Goal: Task Accomplishment & Management: Complete application form

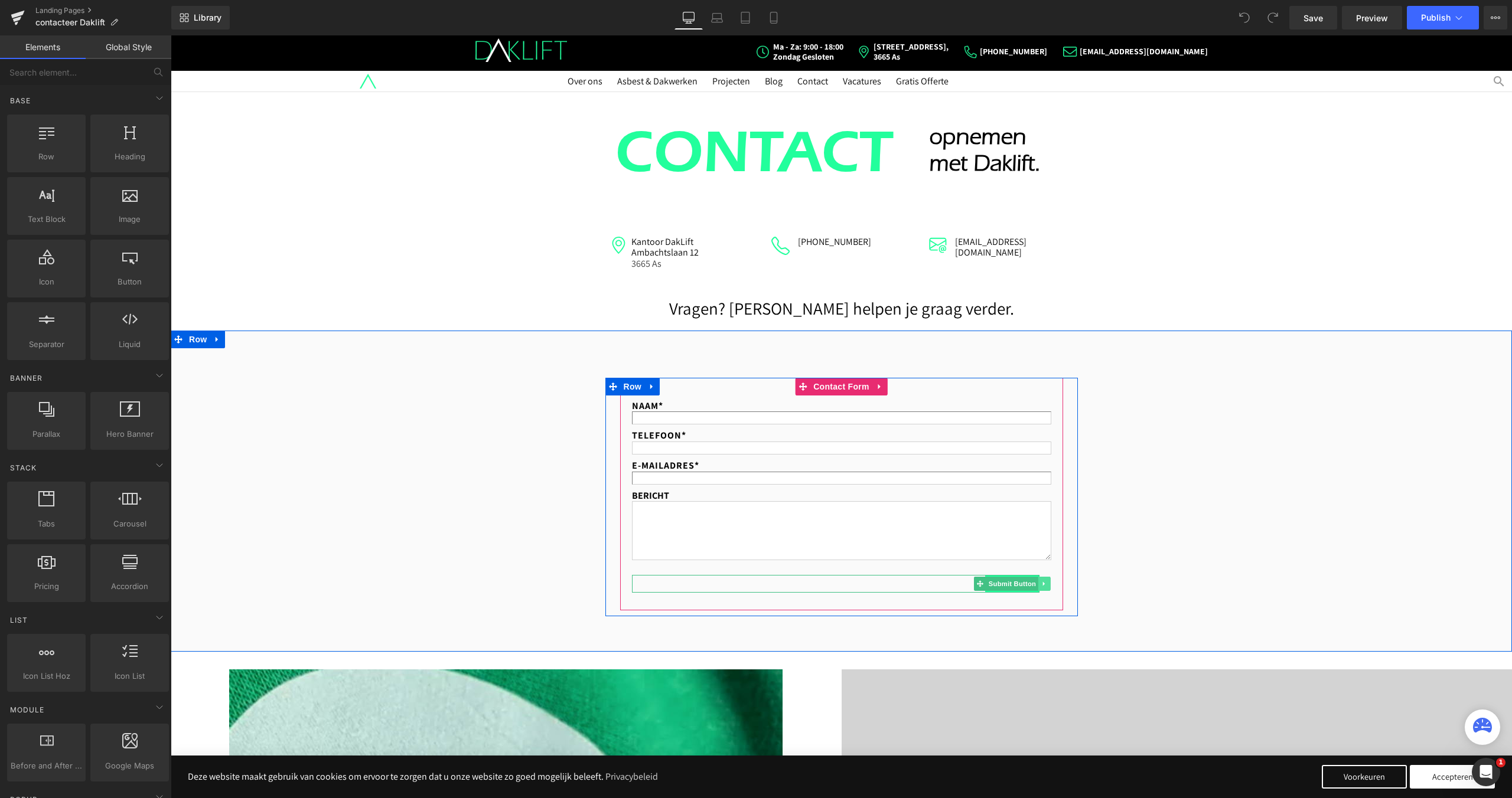
click at [1041, 585] on icon at bounding box center [1044, 584] width 7 height 7
click at [979, 584] on link "Submit Button" at bounding box center [987, 584] width 64 height 14
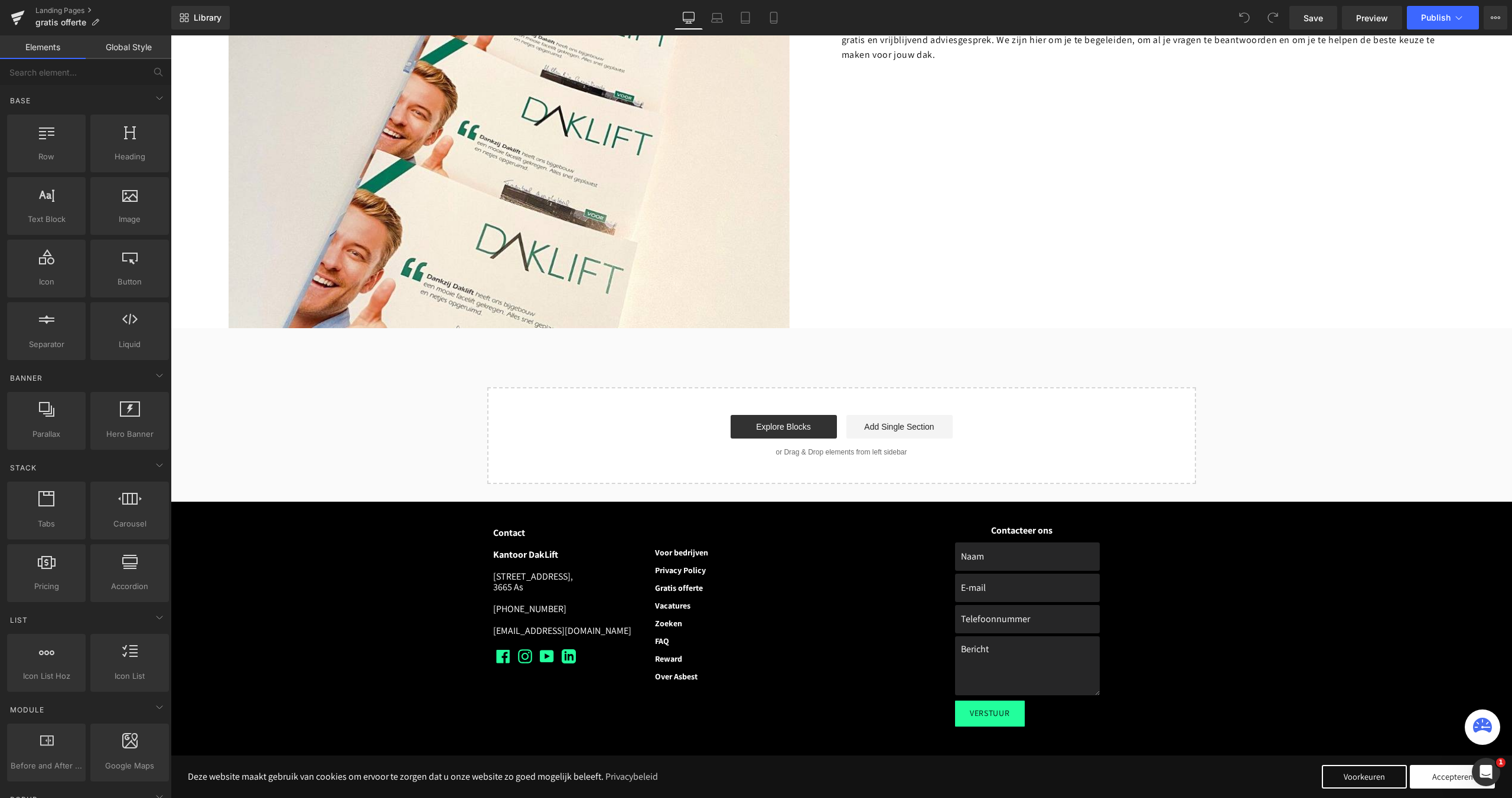
scroll to position [160, 0]
